Goal: Transaction & Acquisition: Download file/media

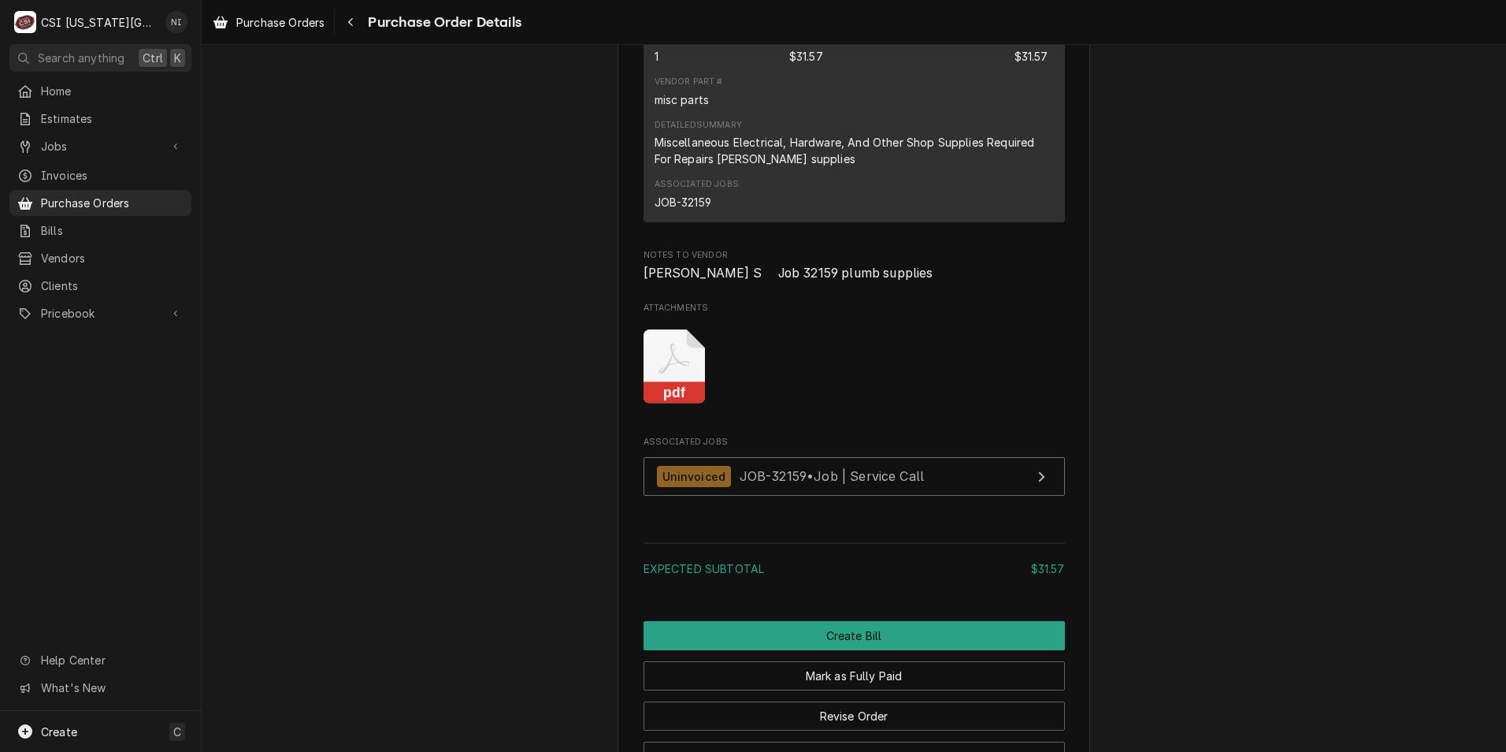
scroll to position [1261, 0]
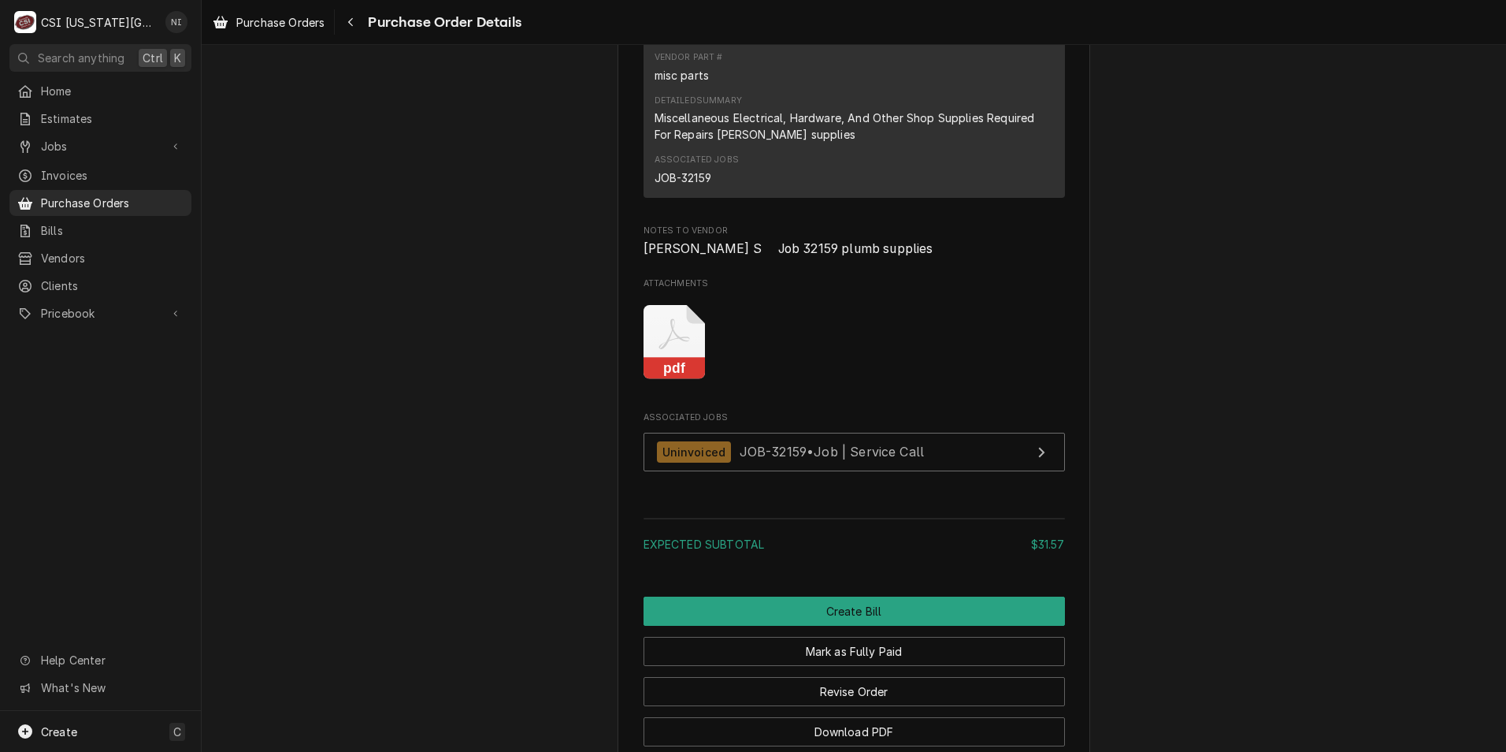
click at [681, 380] on icon "Attachments" at bounding box center [675, 342] width 62 height 75
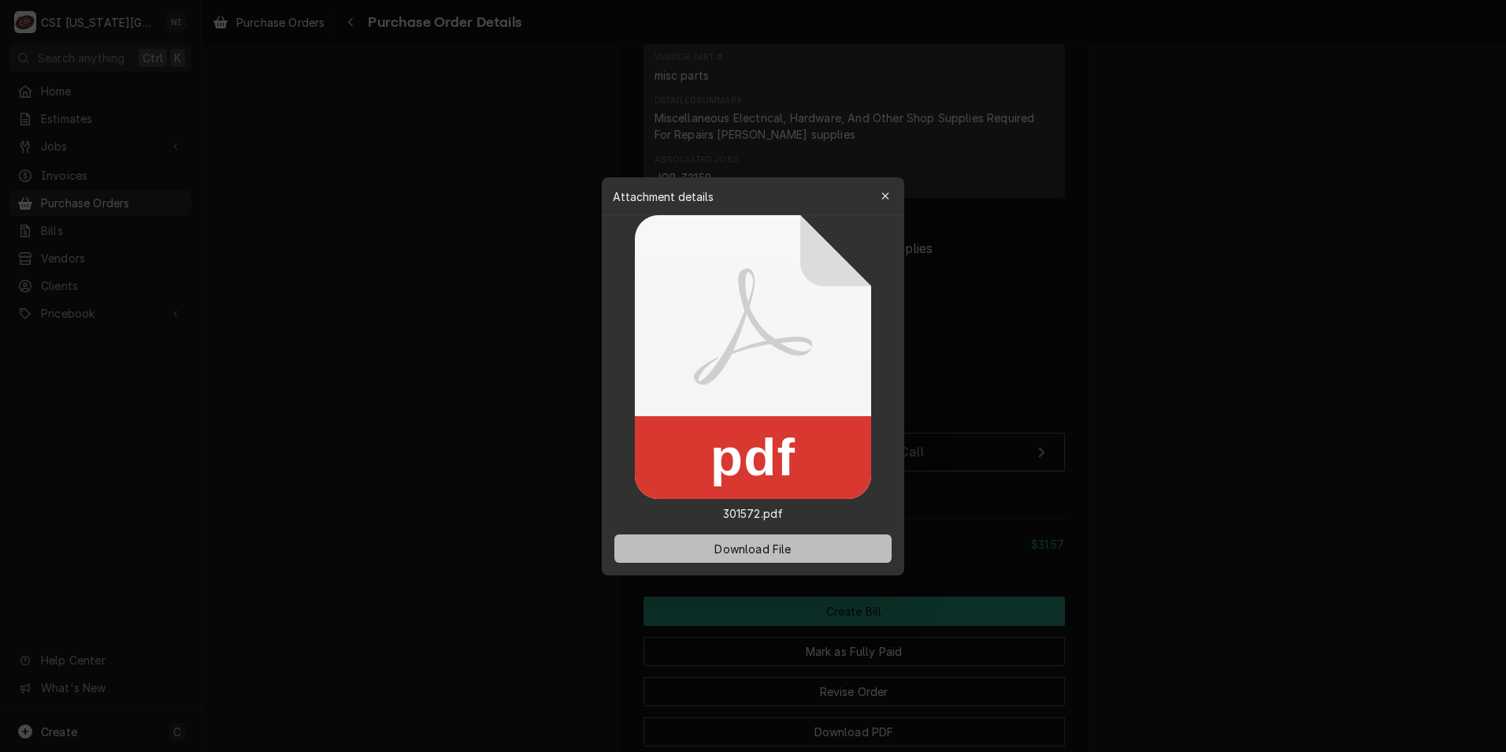
click at [810, 544] on button "Download File" at bounding box center [753, 548] width 277 height 28
click at [778, 545] on span "Download File" at bounding box center [752, 548] width 83 height 17
